Goal: Information Seeking & Learning: Learn about a topic

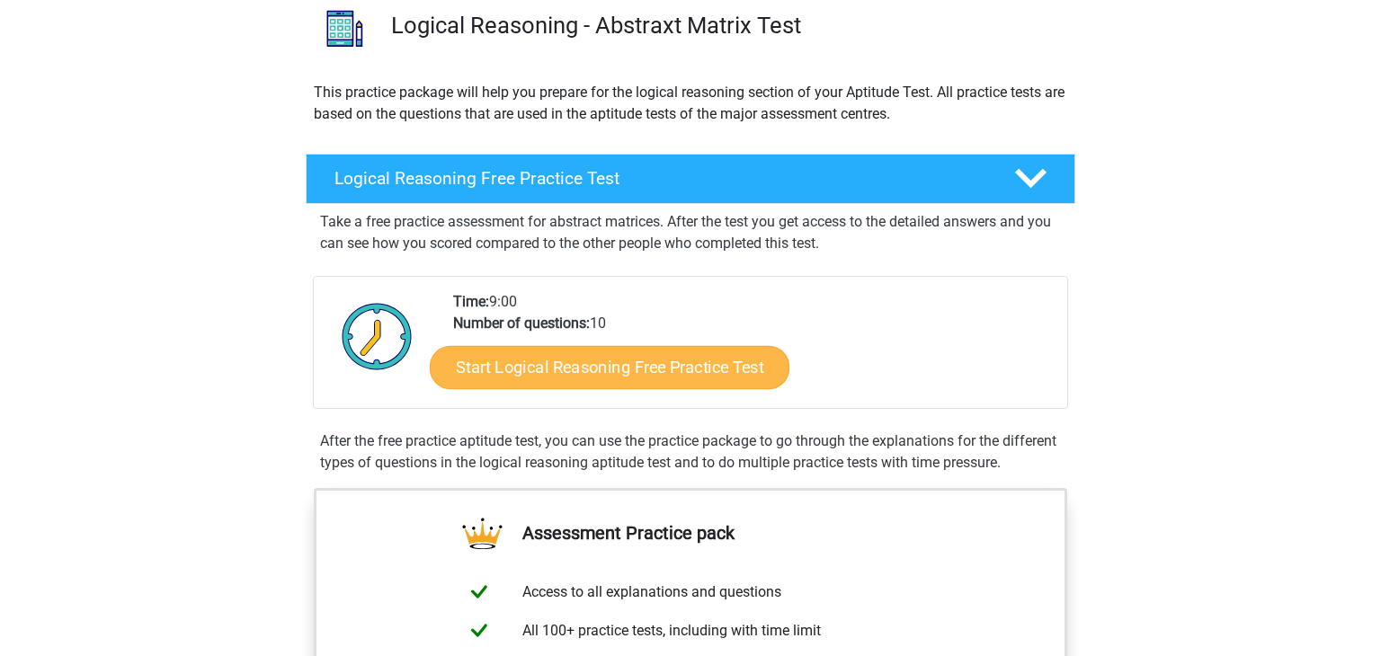
scroll to position [350, 0]
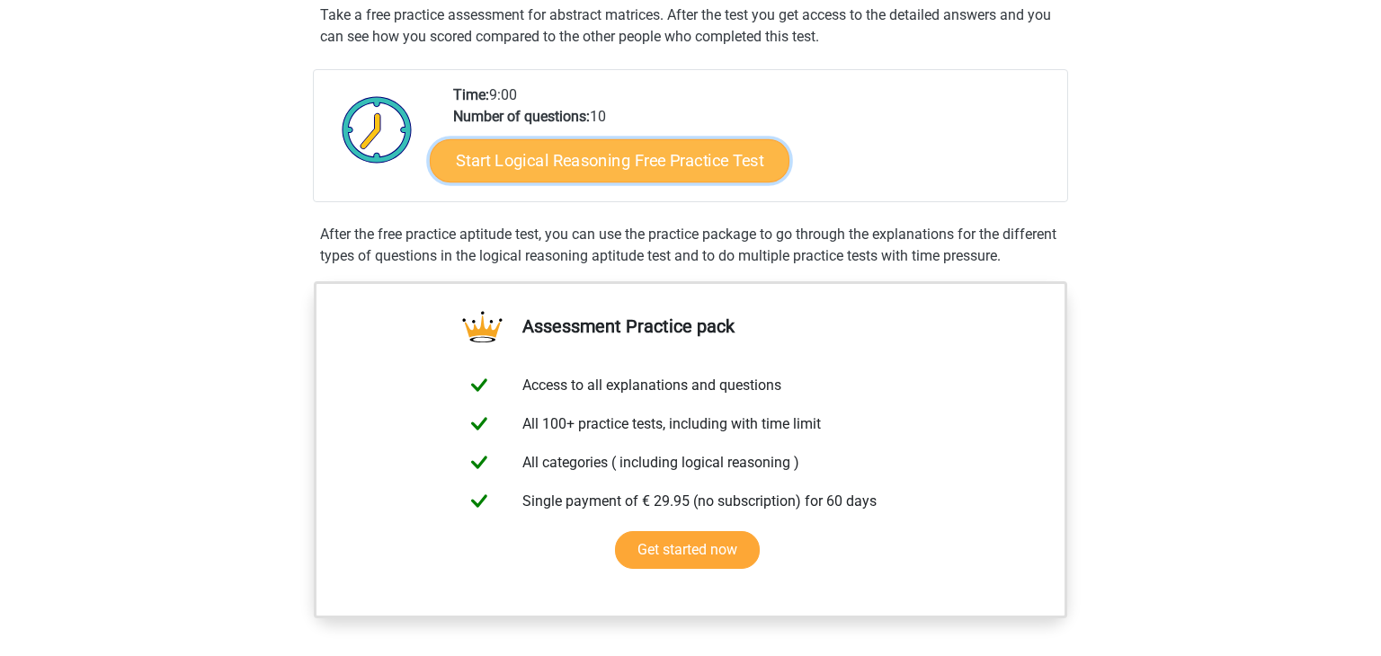
click at [650, 161] on link "Start Logical Reasoning Free Practice Test" at bounding box center [610, 159] width 360 height 43
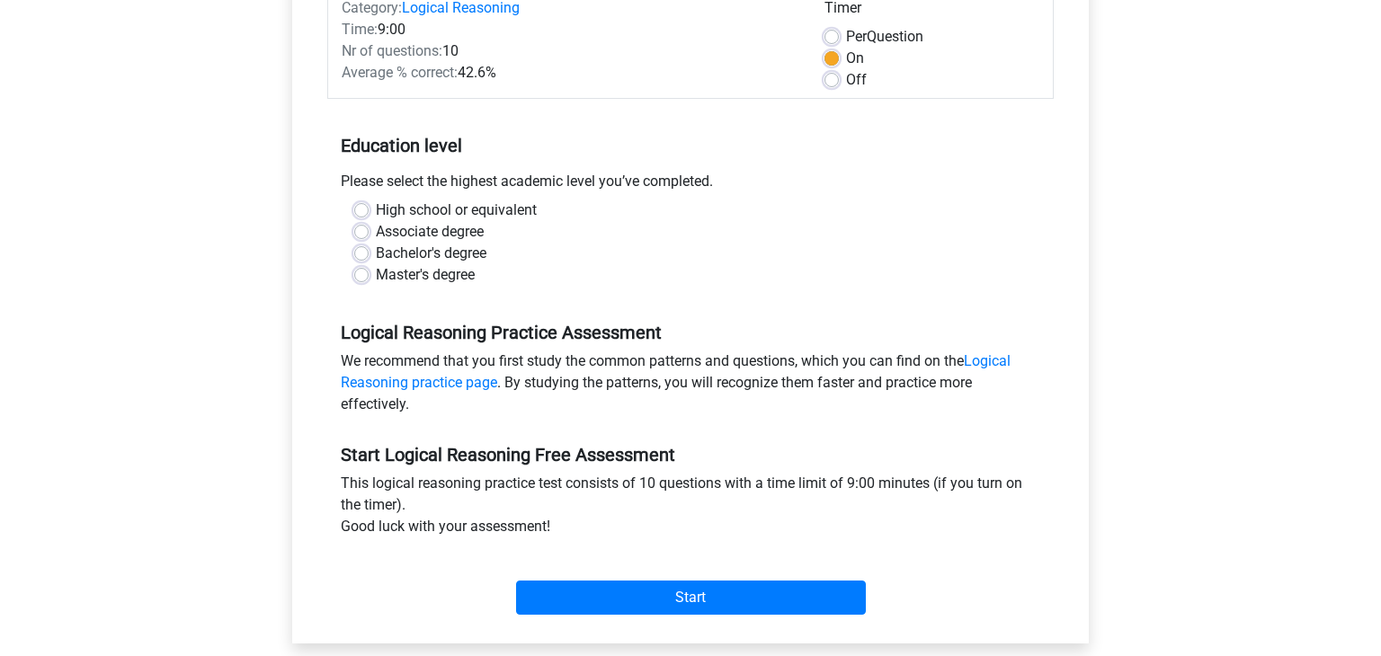
scroll to position [255, 0]
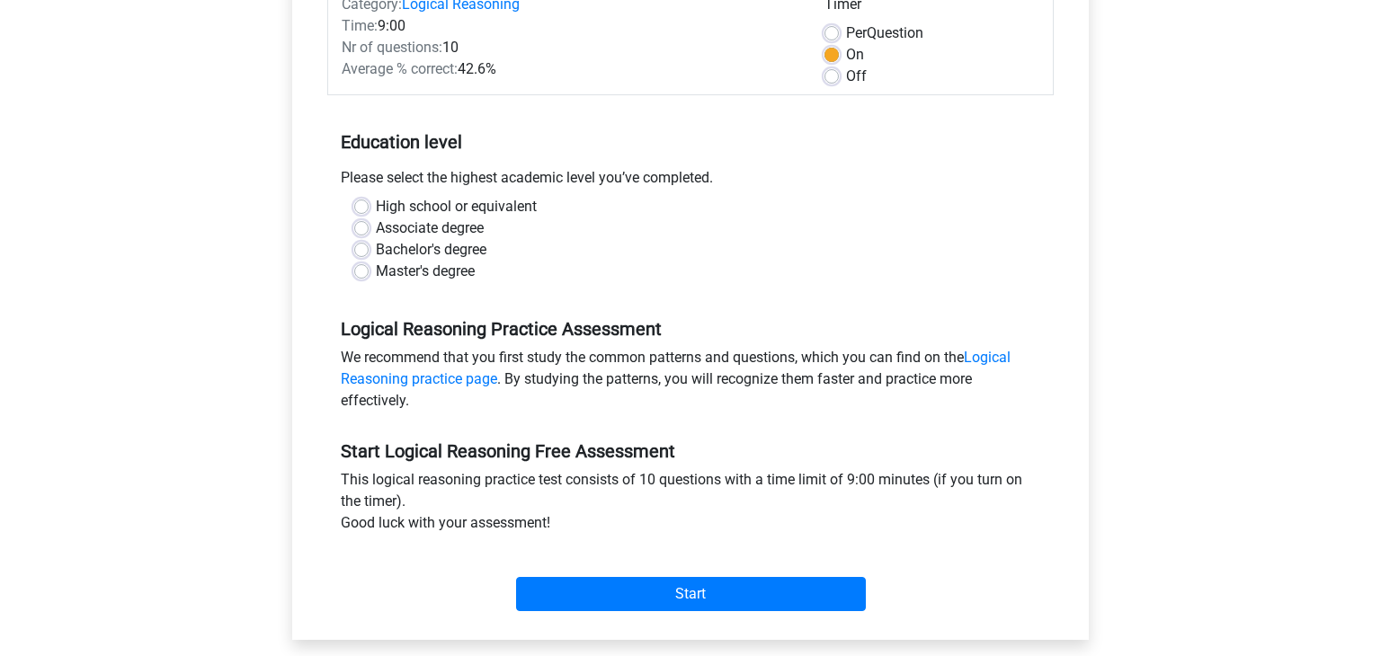
click at [493, 168] on div "Please select the highest academic level you’ve completed." at bounding box center [690, 181] width 726 height 29
click at [457, 252] on label "Bachelor's degree" at bounding box center [431, 250] width 111 height 22
click at [369, 252] on input "Bachelor's degree" at bounding box center [361, 248] width 14 height 18
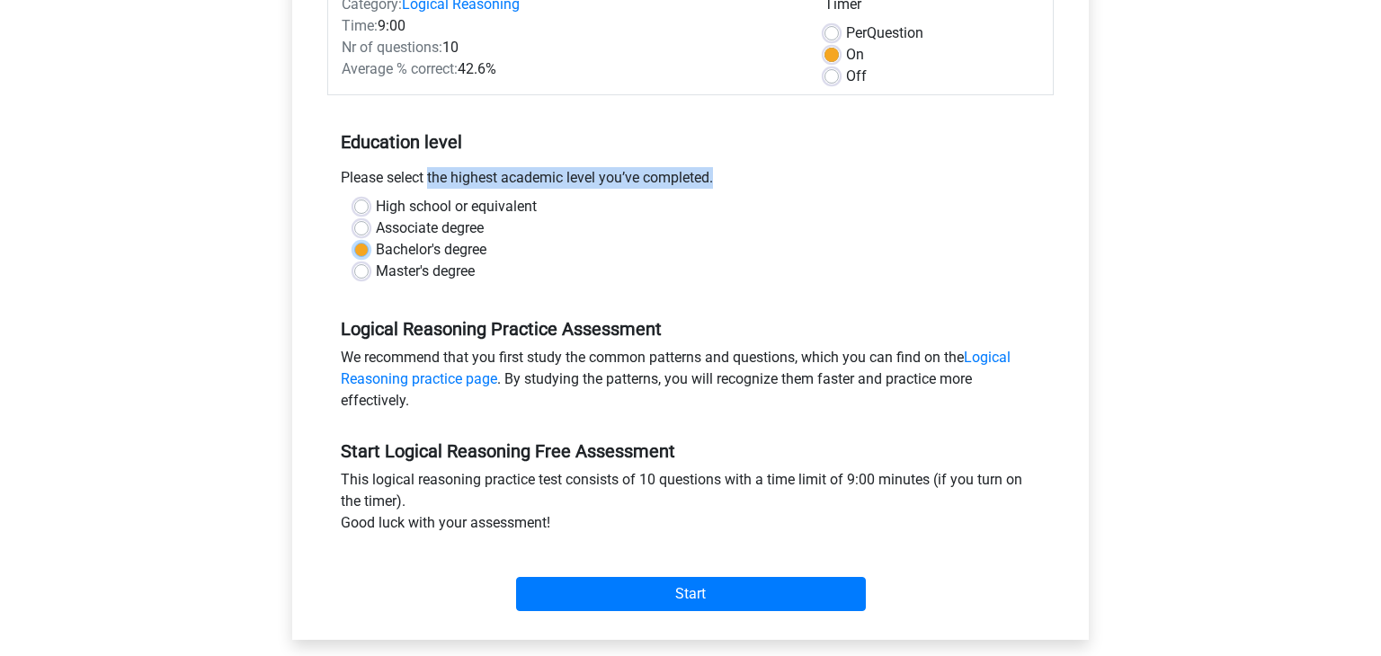
radio input "true"
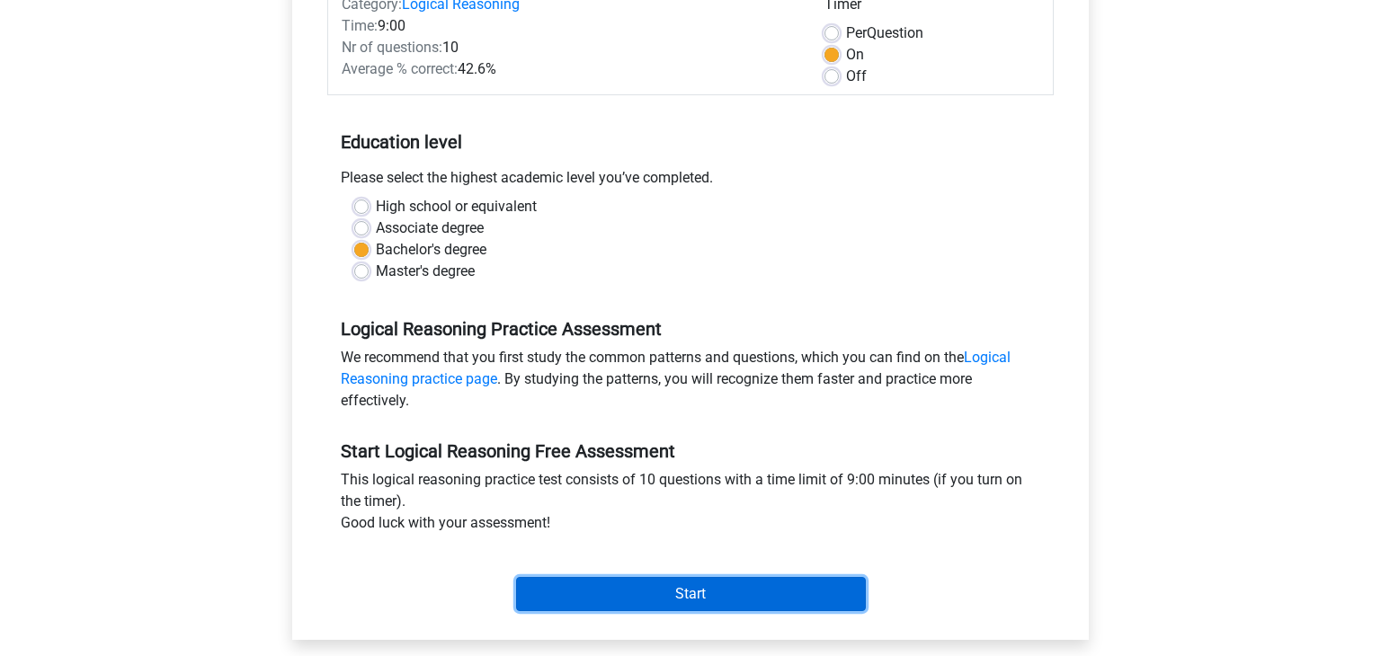
click at [709, 597] on input "Start" at bounding box center [691, 594] width 350 height 34
